Goal: Information Seeking & Learning: Learn about a topic

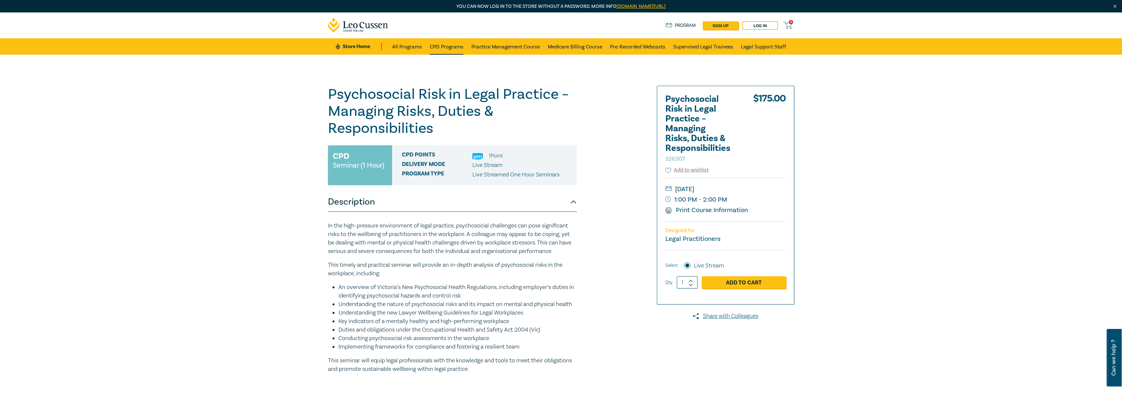
click at [445, 42] on link "CPD Programs" at bounding box center [447, 46] width 34 height 16
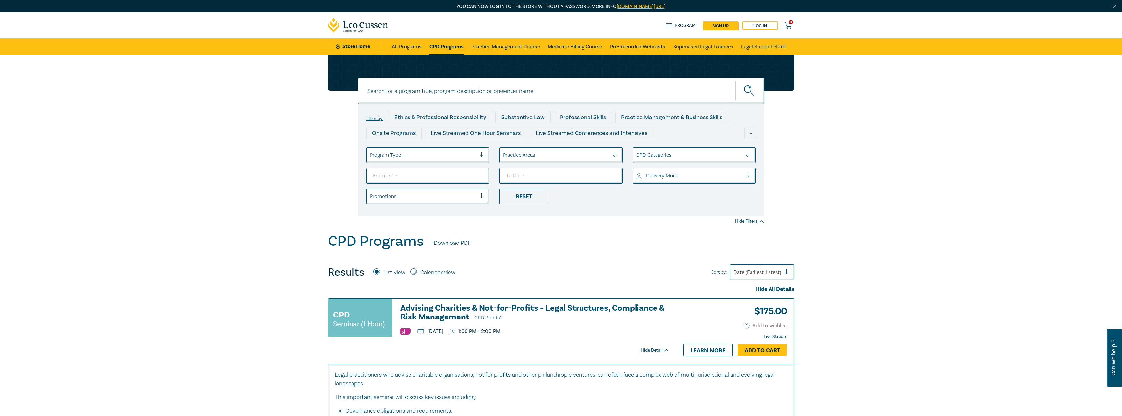
click at [423, 154] on div at bounding box center [423, 155] width 106 height 9
click at [426, 174] on div "Live Streamed One Hour Seminars" at bounding box center [428, 174] width 124 height 14
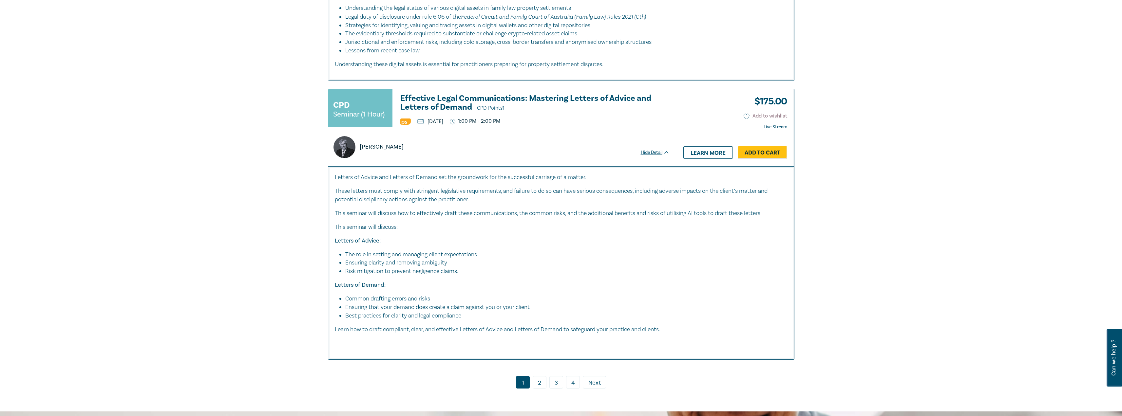
scroll to position [3211, 0]
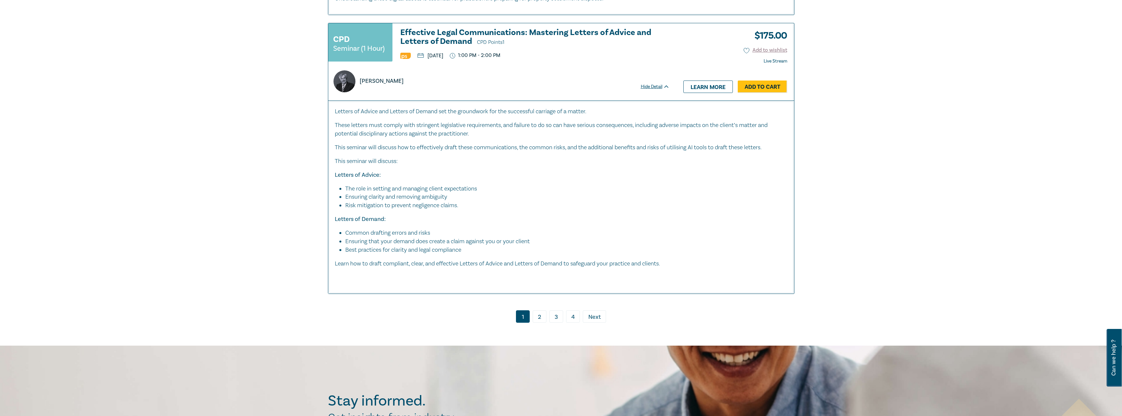
click at [540, 315] on link "2" at bounding box center [540, 317] width 14 height 12
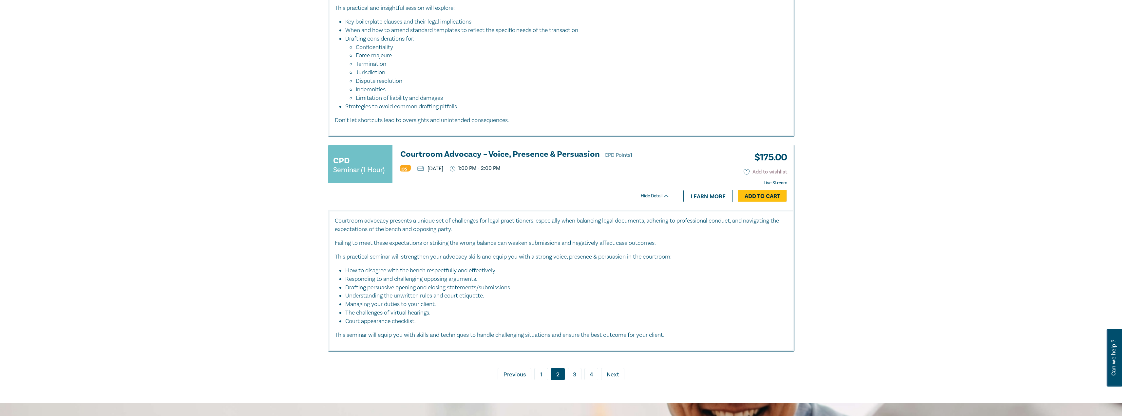
scroll to position [3211, 0]
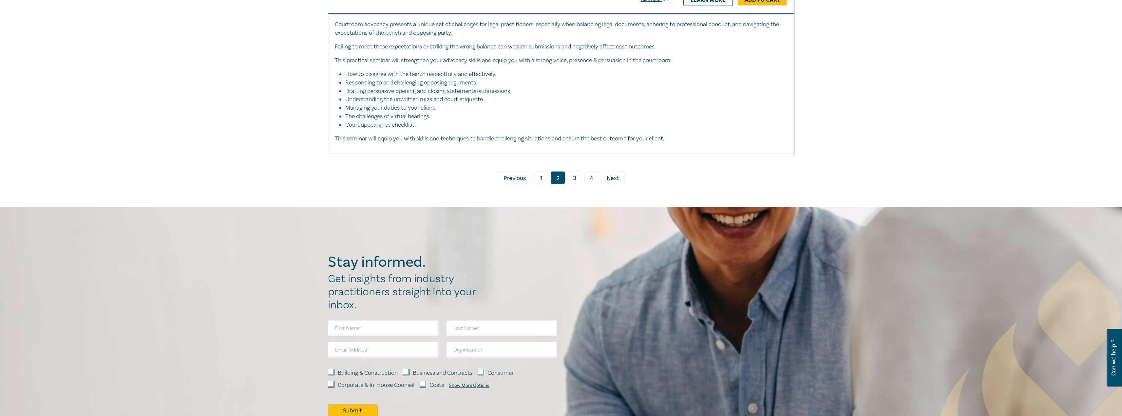
click at [540, 184] on link "1" at bounding box center [541, 178] width 14 height 12
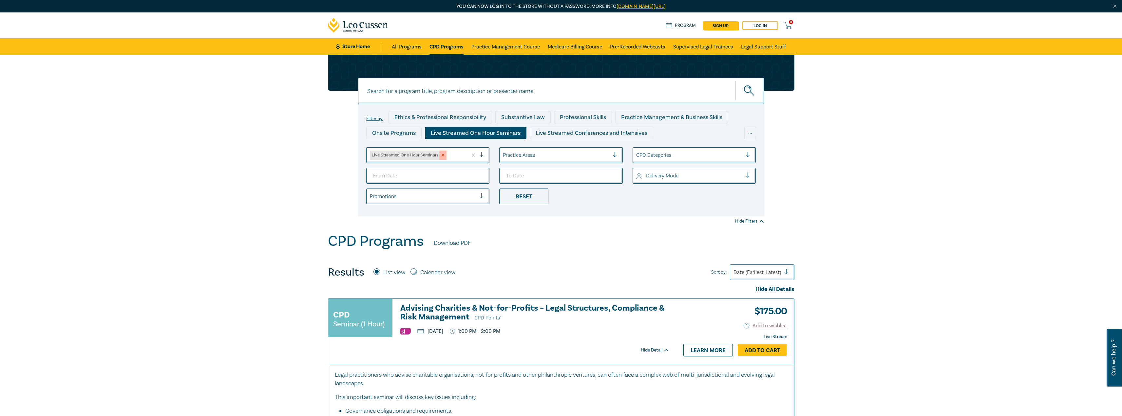
click at [443, 155] on icon "Remove Live Streamed One Hour Seminars" at bounding box center [443, 155] width 2 height 2
click at [471, 156] on div at bounding box center [423, 155] width 106 height 9
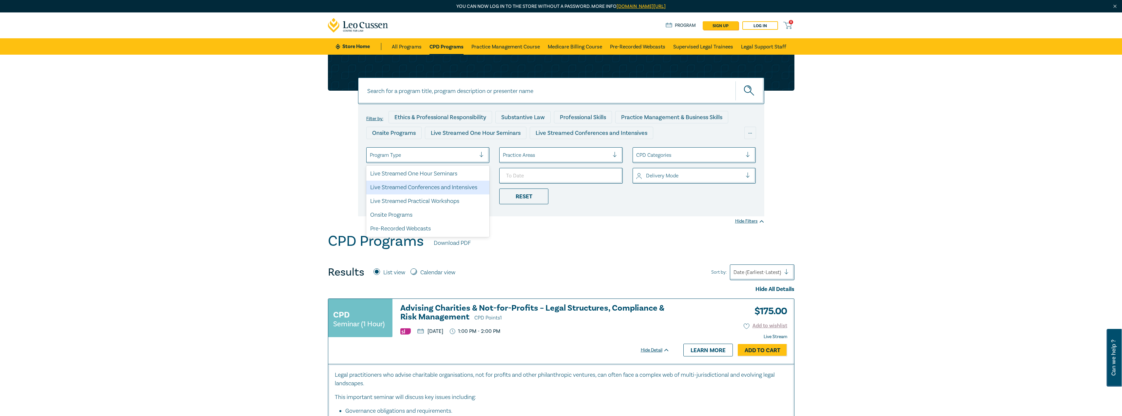
click at [460, 188] on div "Live Streamed Conferences and Intensives" at bounding box center [428, 188] width 124 height 14
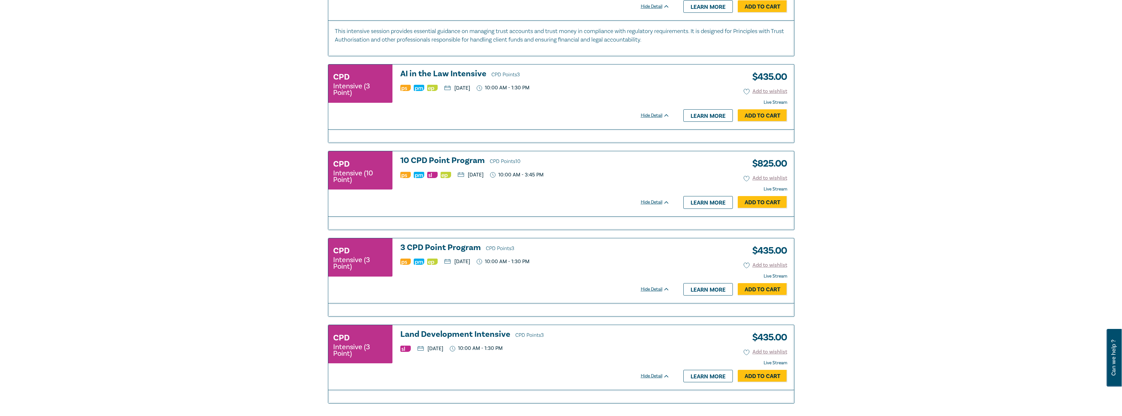
scroll to position [1278, 0]
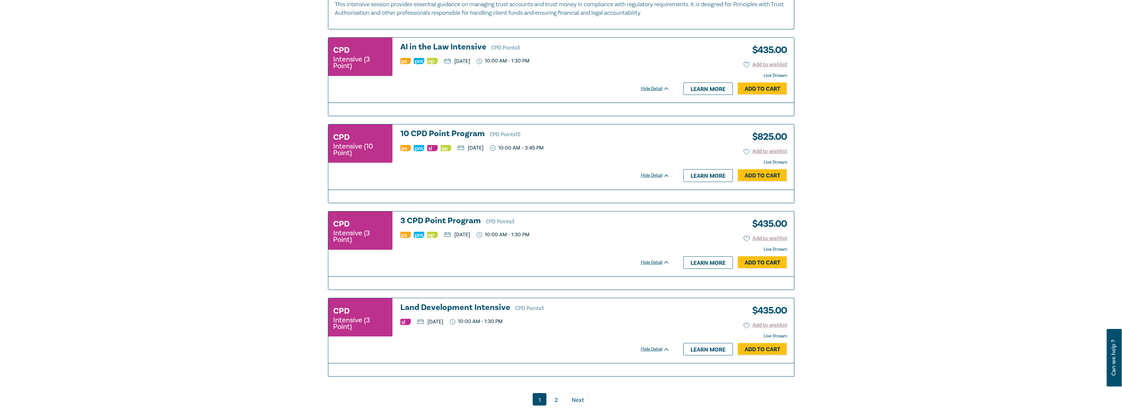
click at [495, 309] on h3 "Land Development Intensive CPD Points 3" at bounding box center [534, 308] width 269 height 10
